Goal: Find specific page/section: Find specific page/section

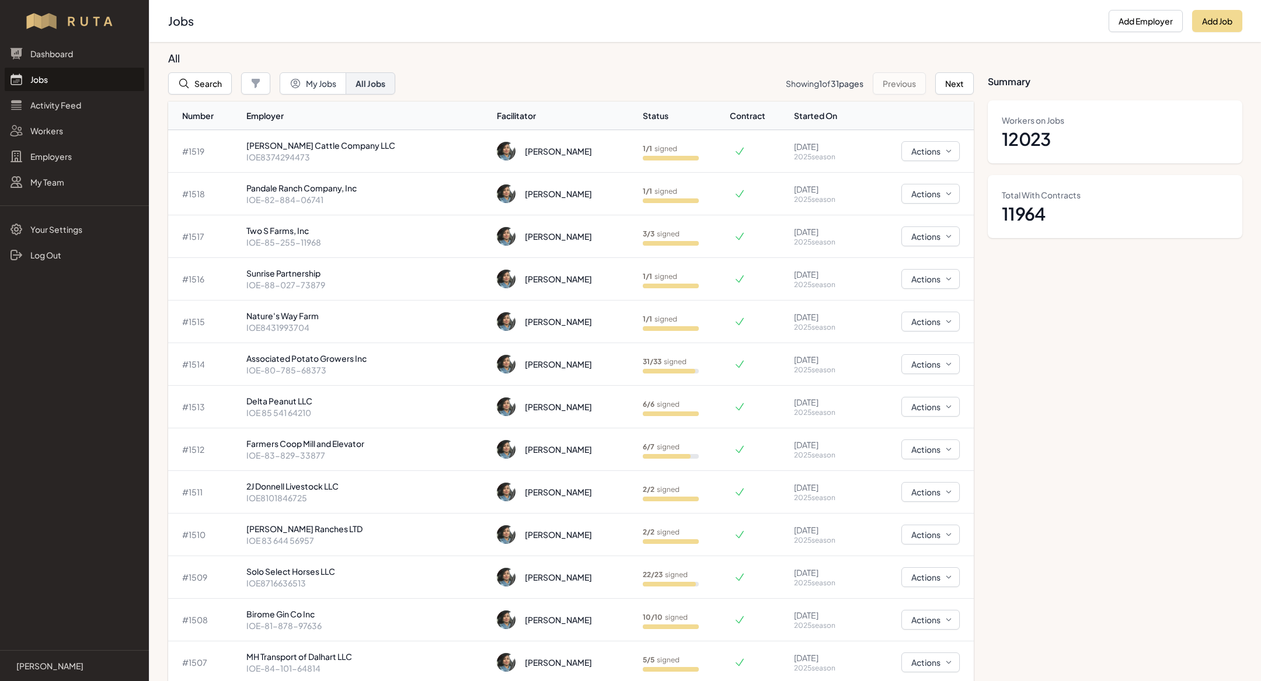
click at [0, 14] on div at bounding box center [74, 21] width 149 height 19
click at [83, 80] on link "Jobs" at bounding box center [75, 79] width 140 height 23
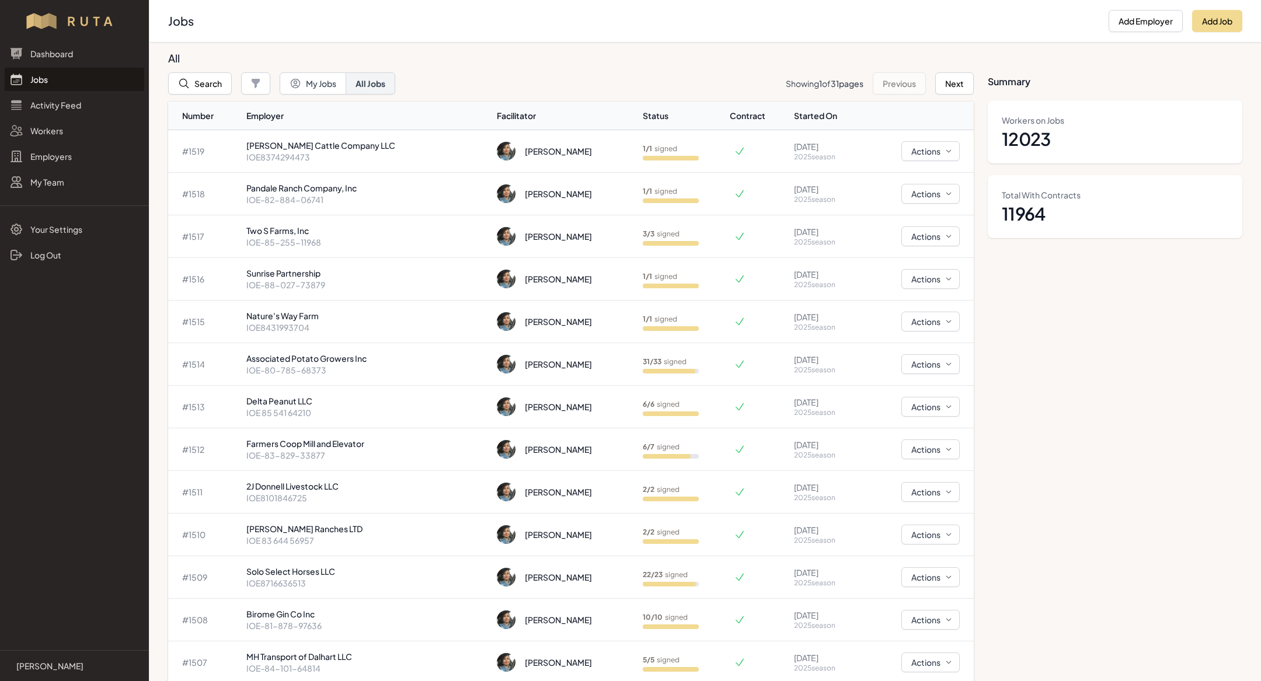
click at [83, 80] on link "Jobs" at bounding box center [75, 79] width 140 height 23
click at [39, 86] on link "Jobs" at bounding box center [75, 79] width 140 height 23
click at [340, 140] on p "[PERSON_NAME] Cattle Company LLC" at bounding box center [366, 146] width 241 height 12
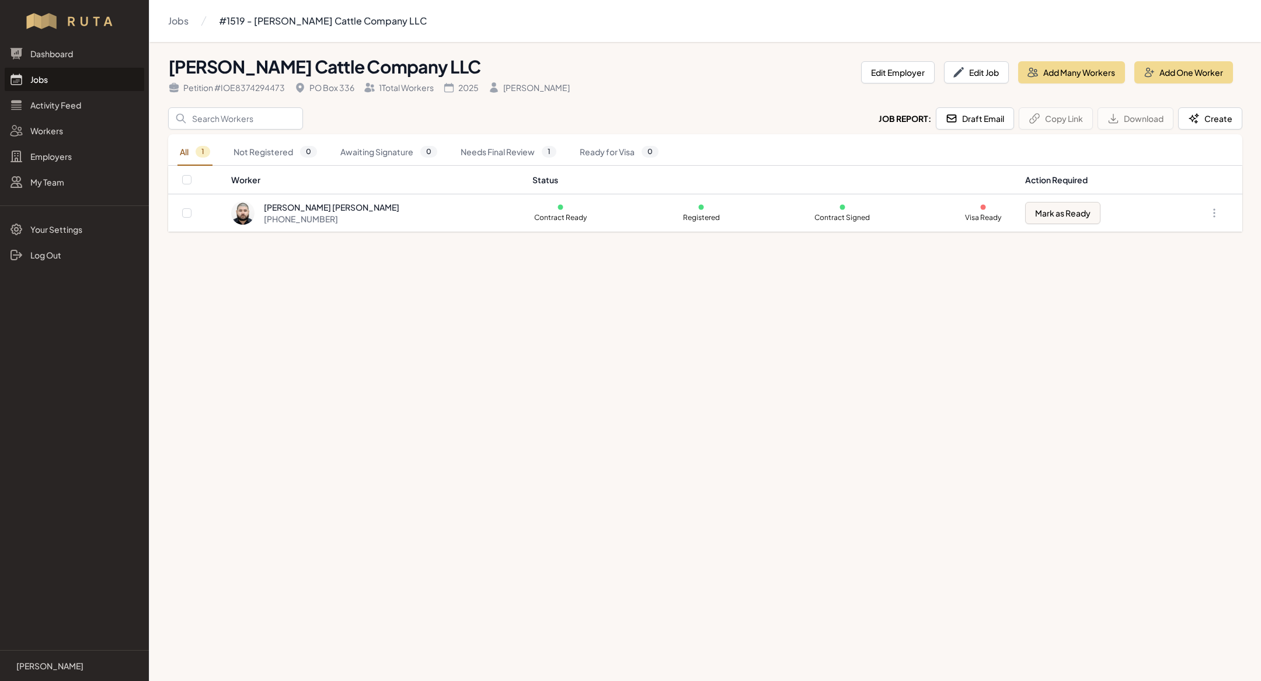
click at [40, 69] on link "Jobs" at bounding box center [75, 79] width 140 height 23
